Goal: Find specific page/section: Find specific page/section

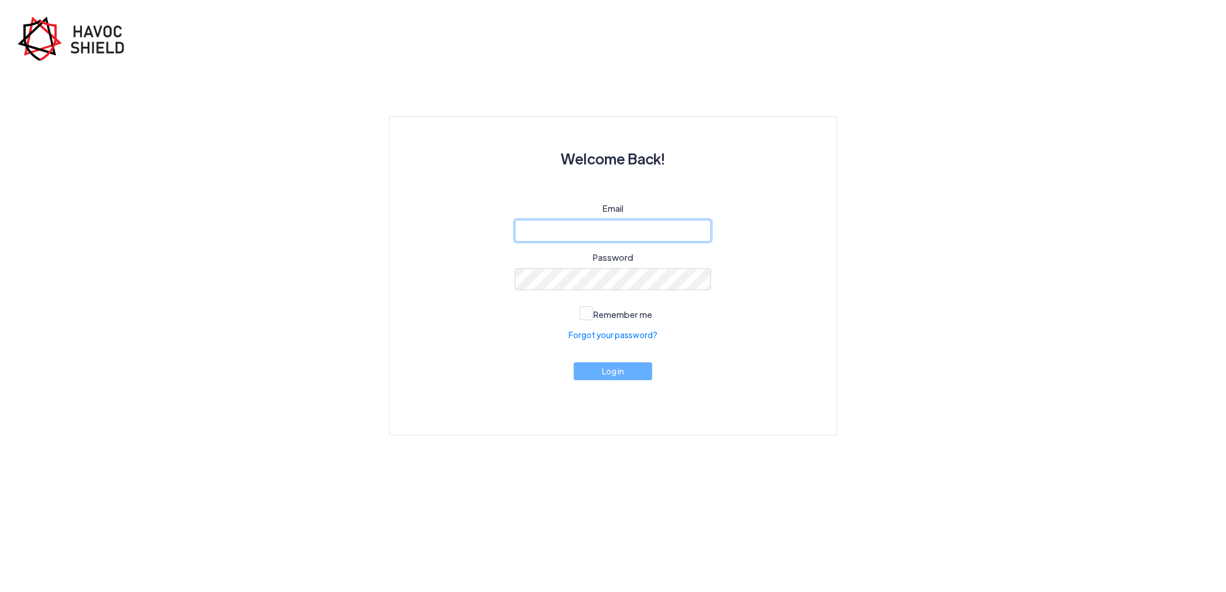
type input "[PERSON_NAME][EMAIL_ADDRESS][DOMAIN_NAME]"
click at [616, 376] on button "Log in" at bounding box center [613, 371] width 78 height 18
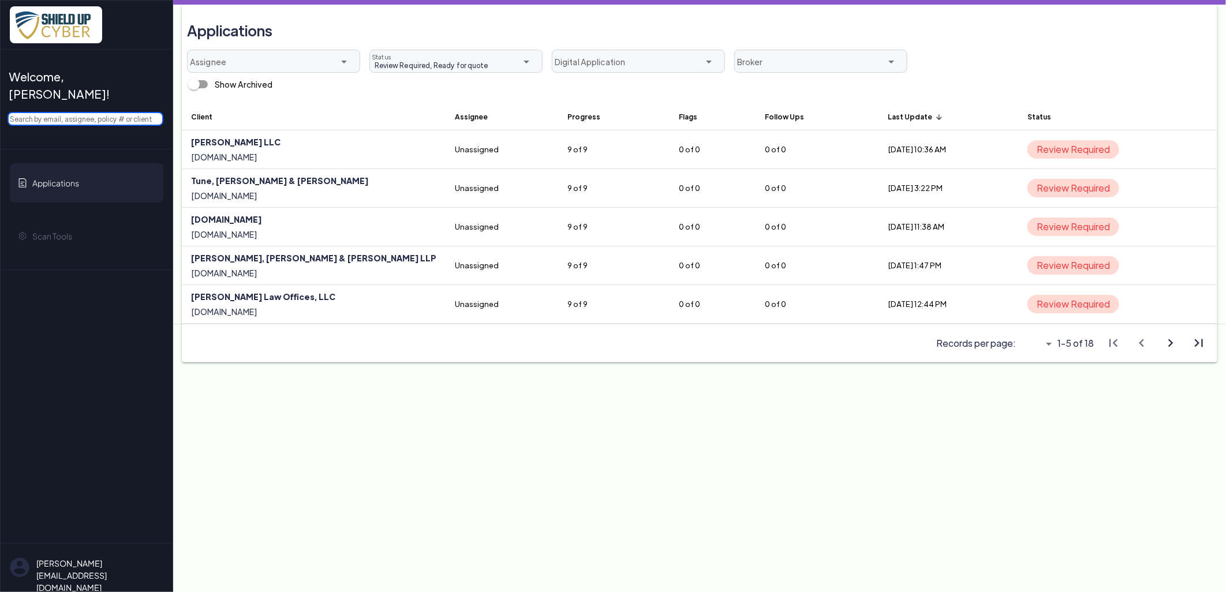
click at [82, 112] on input "text" at bounding box center [86, 119] width 156 height 14
paste input "[PERSON_NAME] & [PERSON_NAME]"
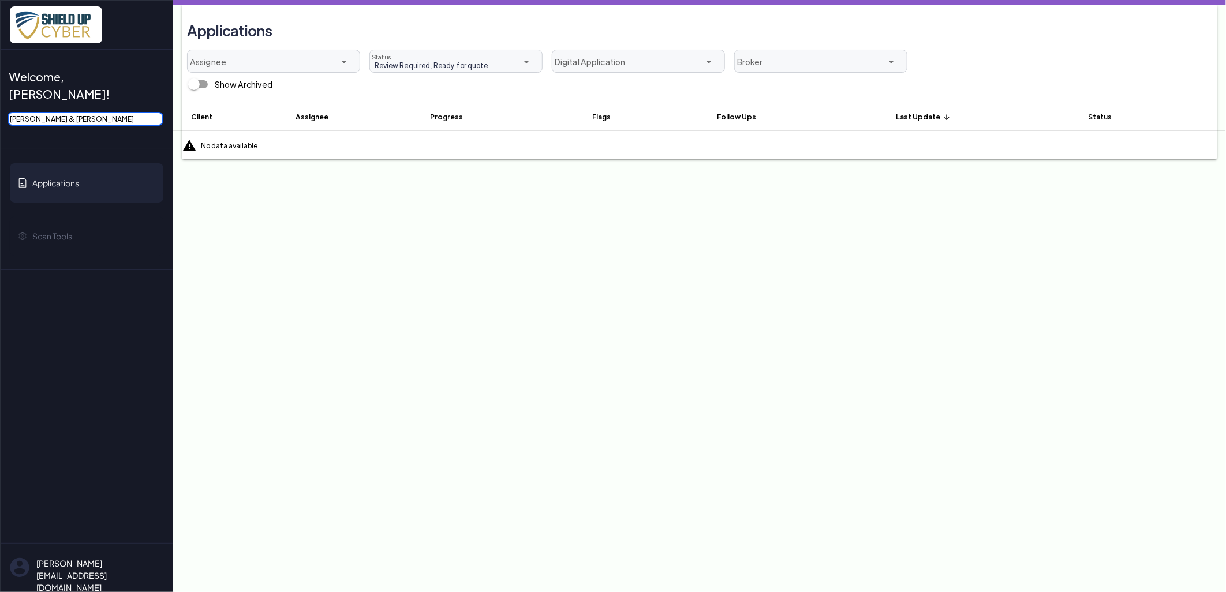
drag, startPoint x: 47, startPoint y: 101, endPoint x: 202, endPoint y: 122, distance: 156.6
click at [202, 0] on div "Welcome, [PERSON_NAME]! [PERSON_NAME] & [PERSON_NAME] Applications Scan Tools […" at bounding box center [613, 0] width 1226 height 0
type input "[PERSON_NAME]"
drag, startPoint x: 56, startPoint y: 105, endPoint x: -60, endPoint y: 87, distance: 117.5
click at [0, 0] on html "Welcome, [PERSON_NAME]! [PERSON_NAME] Applications Scan Tools [EMAIL_ADDRESS][D…" at bounding box center [613, 0] width 1226 height 0
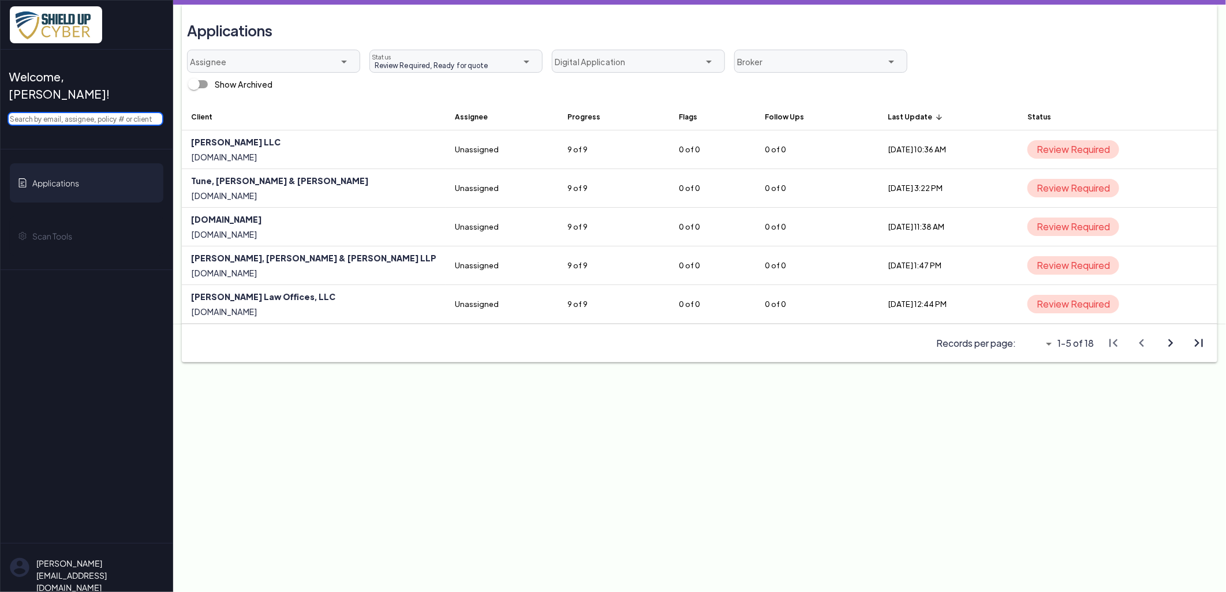
click at [68, 112] on input "text" at bounding box center [86, 119] width 156 height 14
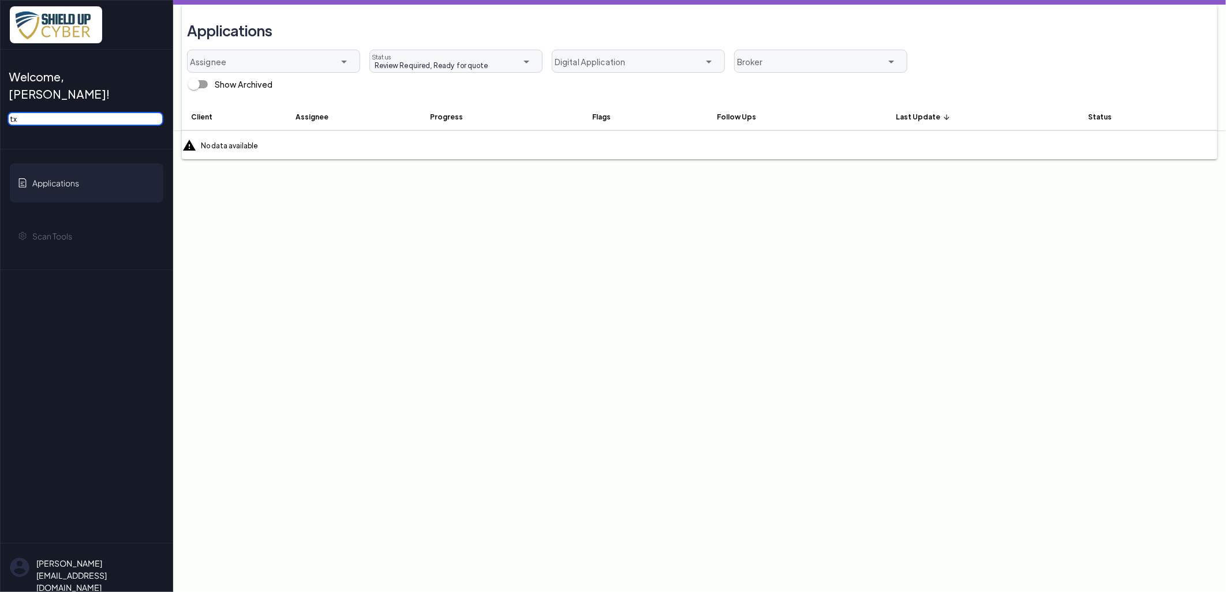
type input "t"
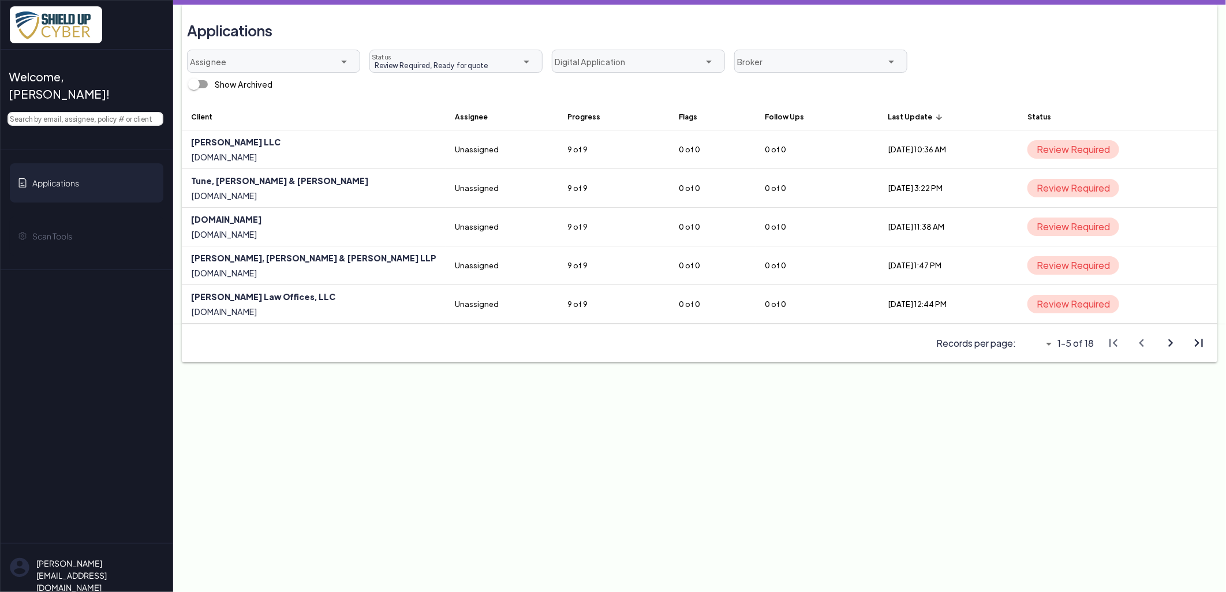
drag, startPoint x: 1049, startPoint y: 344, endPoint x: 1049, endPoint y: 353, distance: 9.3
click at [1049, 344] on icon "arrow_drop_down" at bounding box center [1049, 344] width 14 height 14
click at [1024, 417] on div "All" at bounding box center [1031, 408] width 40 height 18
type input "All"
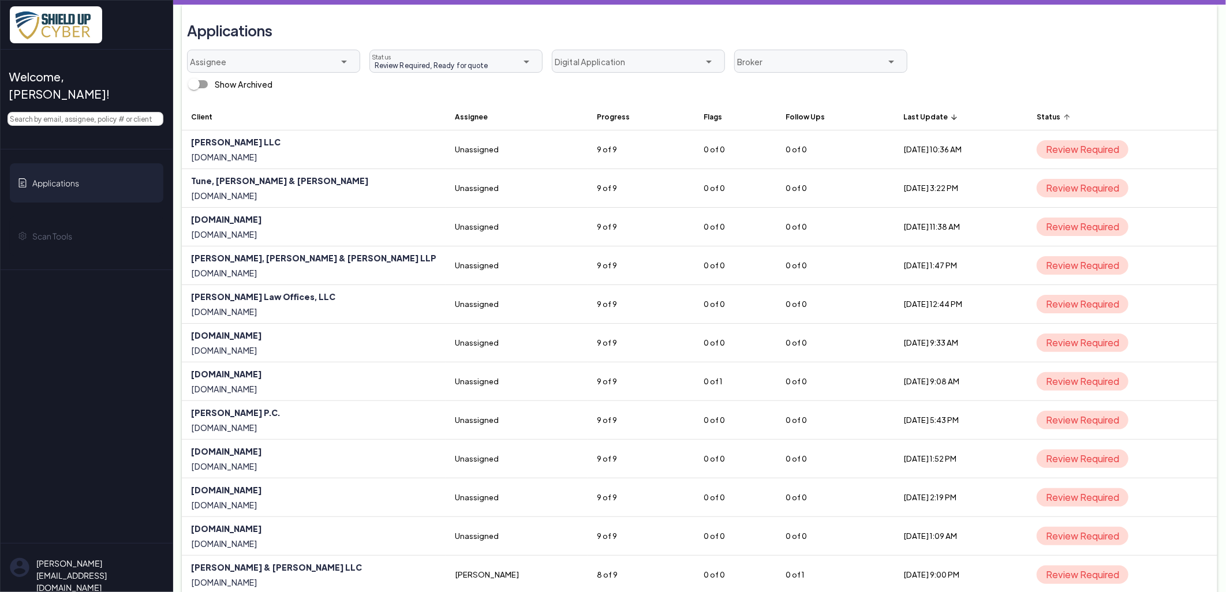
click at [1037, 112] on th "Status arrow_upward" at bounding box center [1122, 117] width 190 height 28
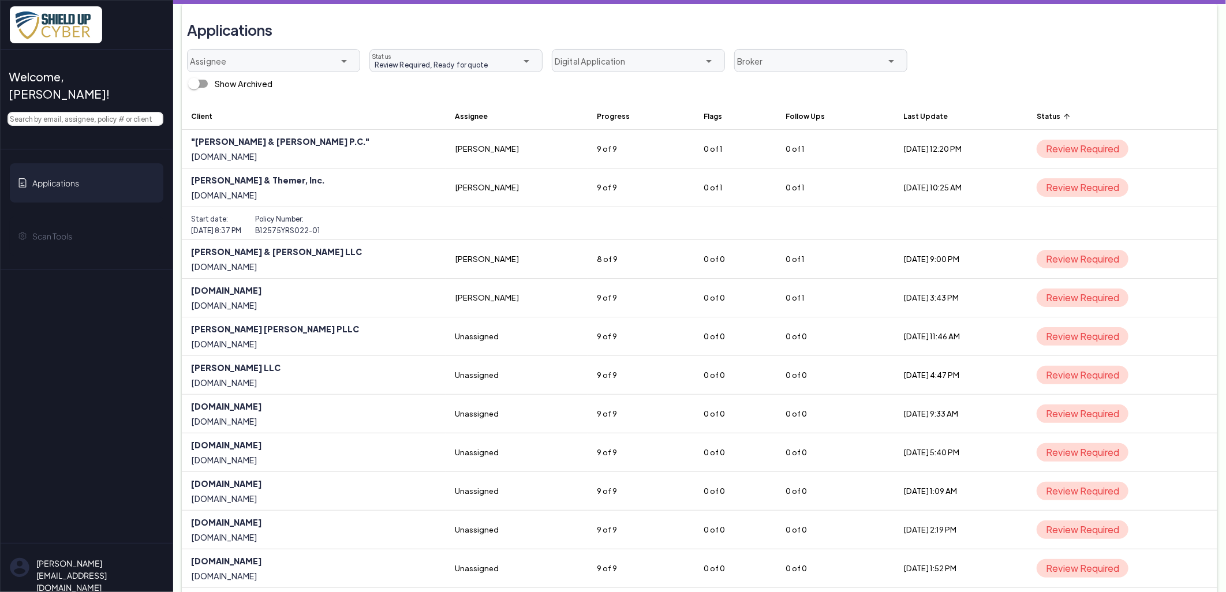
scroll to position [0, 0]
